Goal: Task Accomplishment & Management: Manage account settings

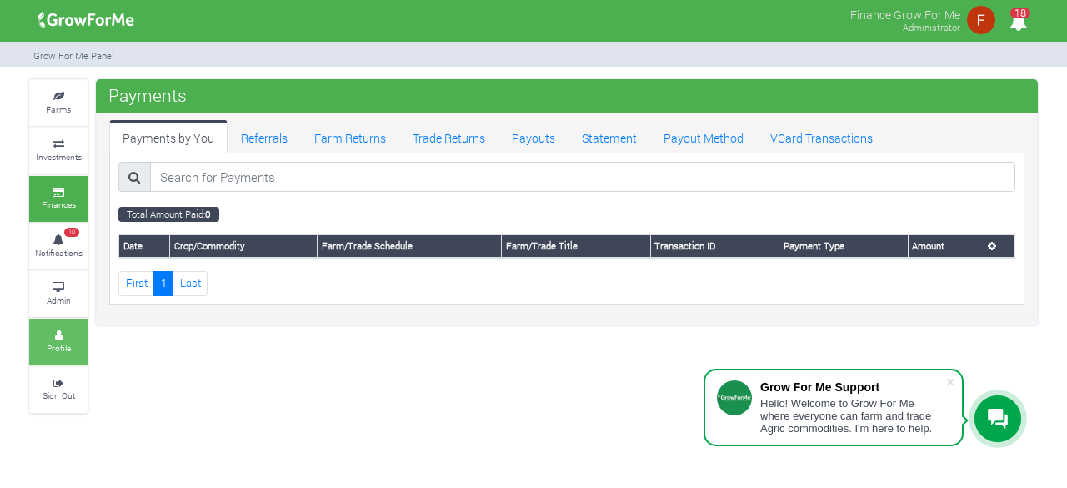
click at [67, 359] on link "Profile" at bounding box center [58, 341] width 58 height 46
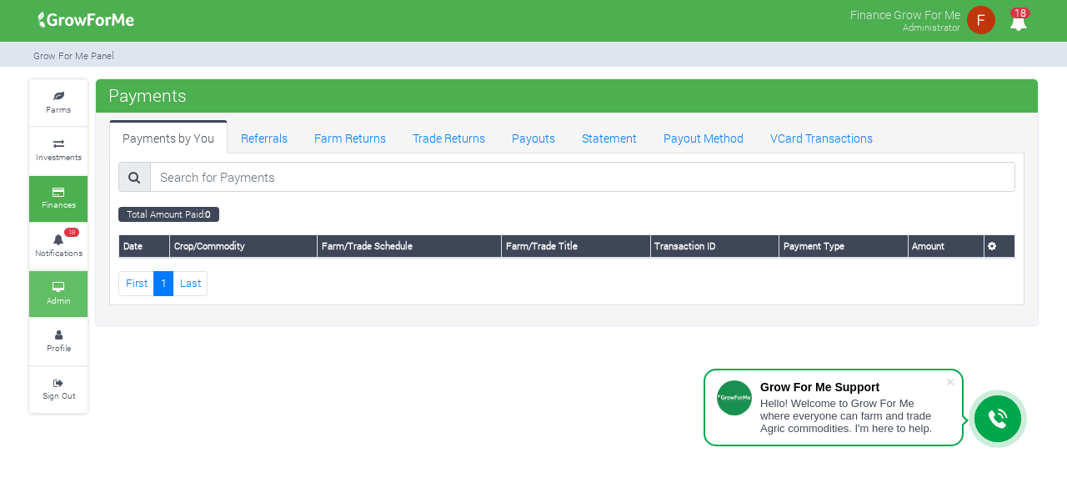
click at [67, 290] on link "Admin" at bounding box center [58, 294] width 58 height 46
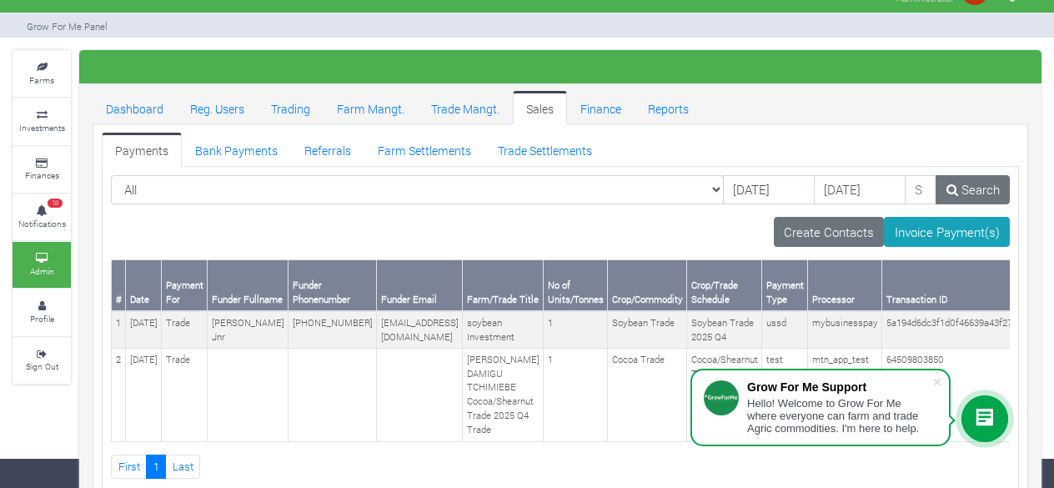
scroll to position [45, 0]
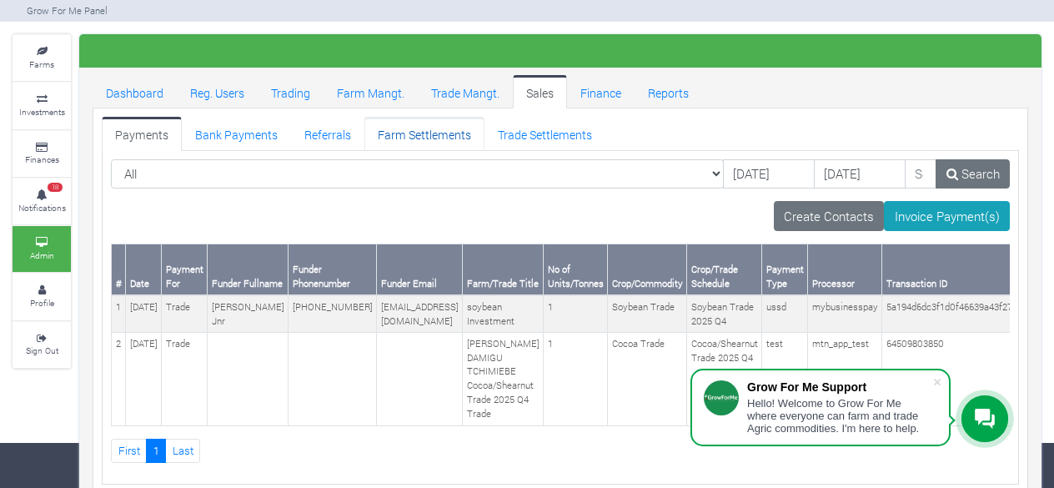
click at [439, 132] on link "Farm Settlements" at bounding box center [424, 133] width 120 height 33
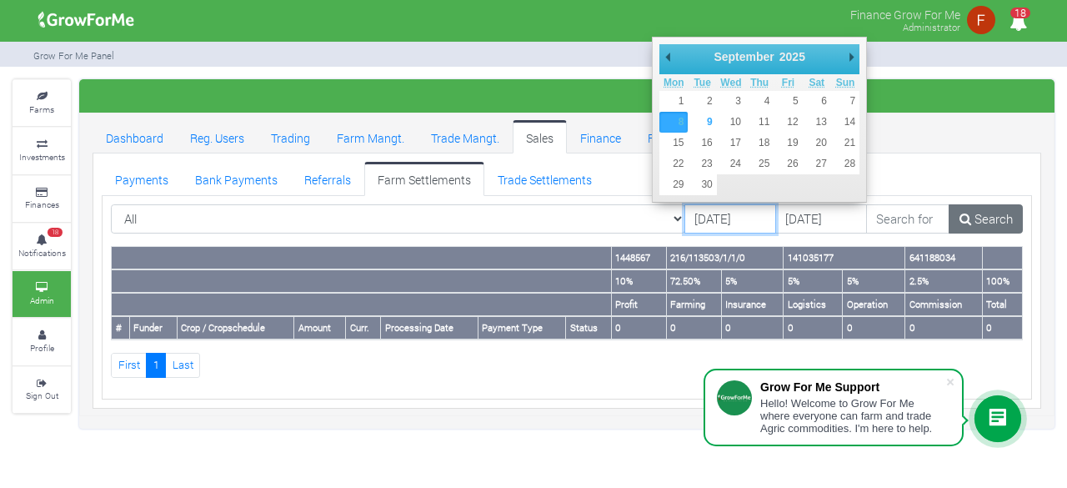
click at [695, 222] on input "[DATE]" at bounding box center [731, 219] width 92 height 30
type input "[DATE]"
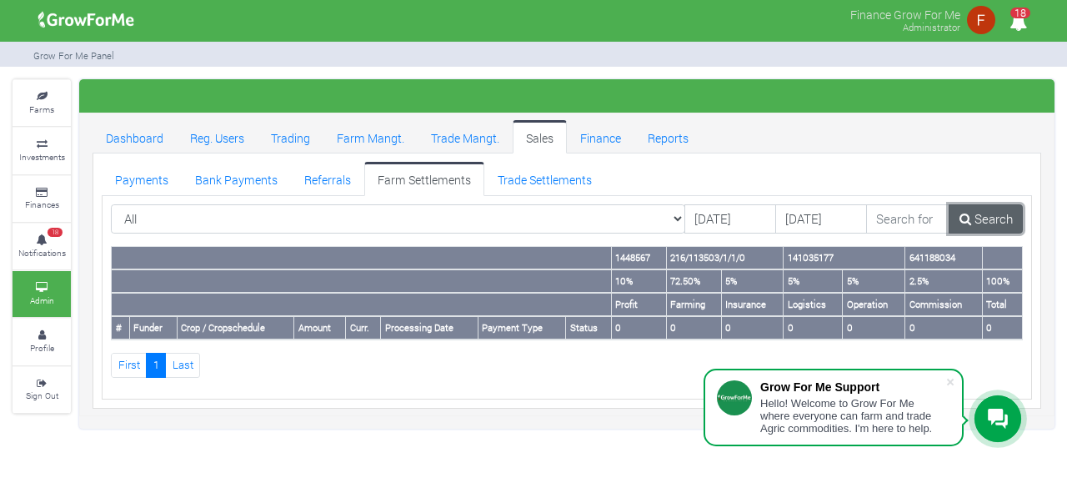
click at [979, 212] on link "Search" at bounding box center [986, 219] width 74 height 30
click at [525, 178] on link "Trade Settlements" at bounding box center [544, 178] width 121 height 33
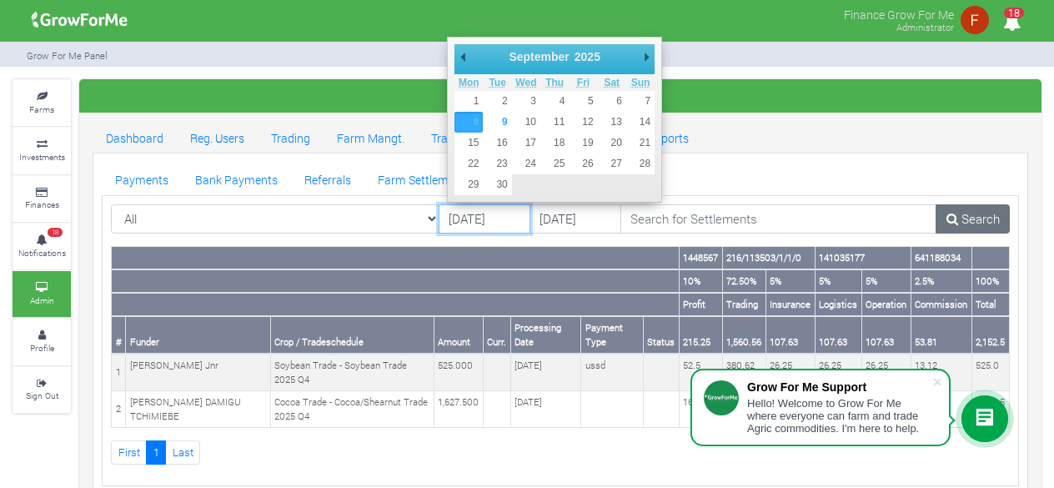
click at [460, 221] on input "[DATE]" at bounding box center [485, 219] width 92 height 30
type input "[DATE]"
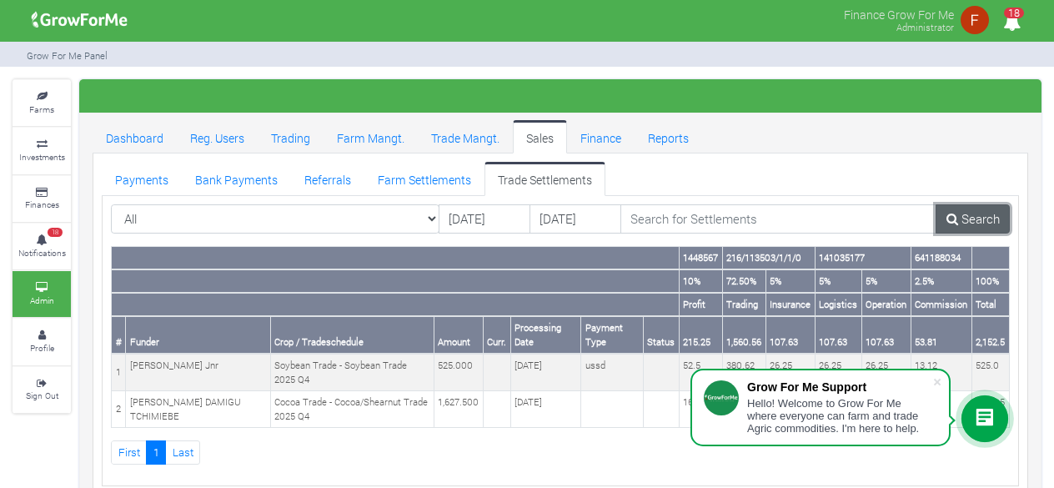
click at [973, 220] on link "Search" at bounding box center [972, 219] width 74 height 30
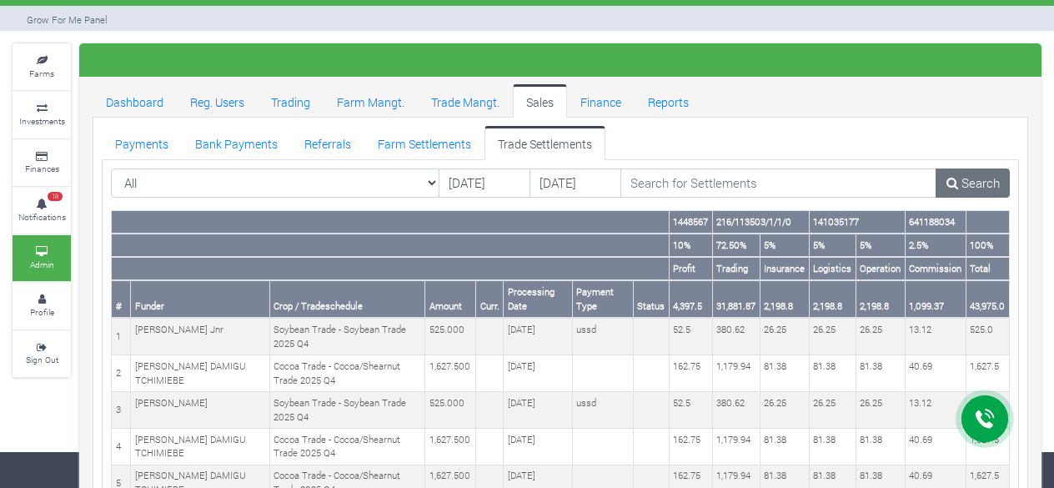
scroll to position [63, 0]
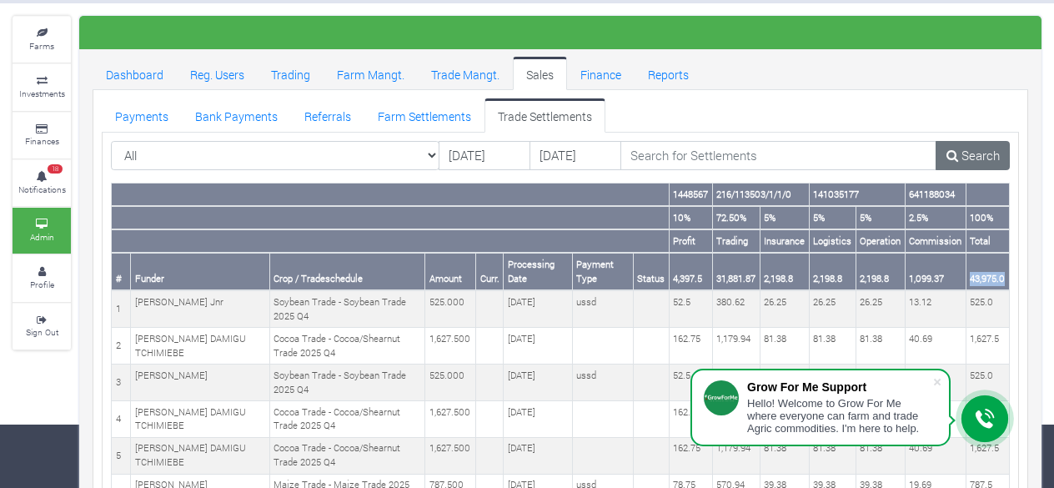
drag, startPoint x: 967, startPoint y: 277, endPoint x: 1007, endPoint y: 277, distance: 40.0
click at [1007, 277] on th "43,975.0" at bounding box center [986, 272] width 43 height 38
copy th "43,975.0"
